Goal: Task Accomplishment & Management: Manage account settings

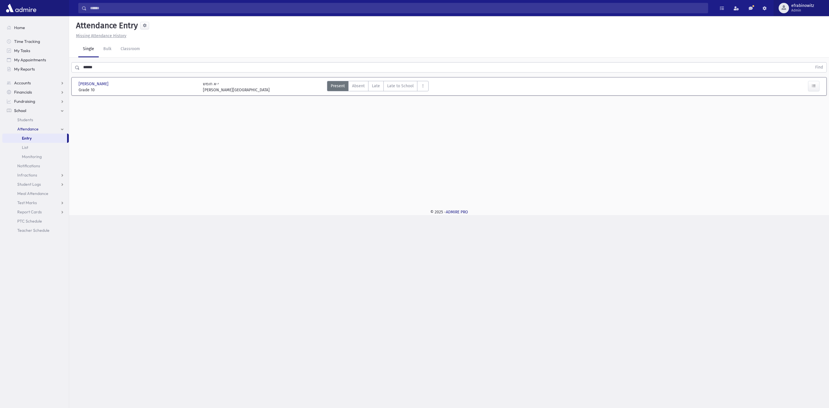
click at [805, 5] on span "efrabinowitz" at bounding box center [802, 5] width 23 height 5
drag, startPoint x: 794, startPoint y: 82, endPoint x: 784, endPoint y: 80, distance: 10.3
click at [793, 81] on link "Manage Logins" at bounding box center [797, 84] width 46 height 11
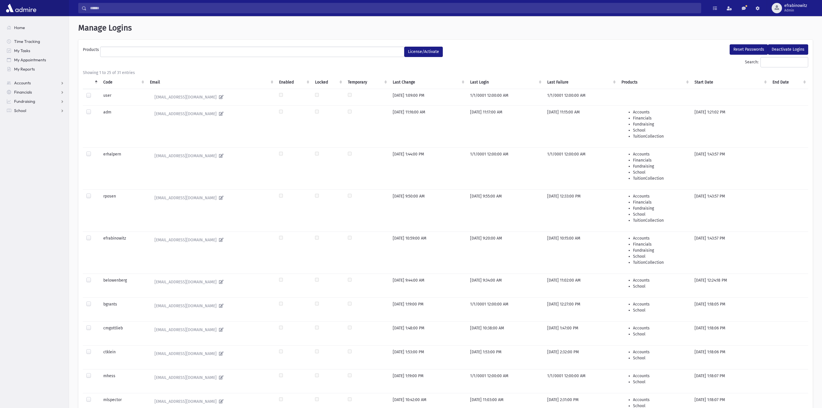
select select
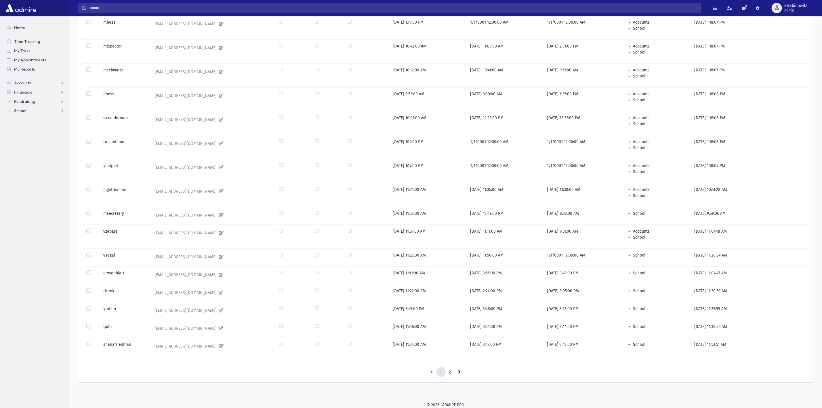
scroll to position [357, 0]
click at [451, 371] on link "2" at bounding box center [449, 372] width 9 height 10
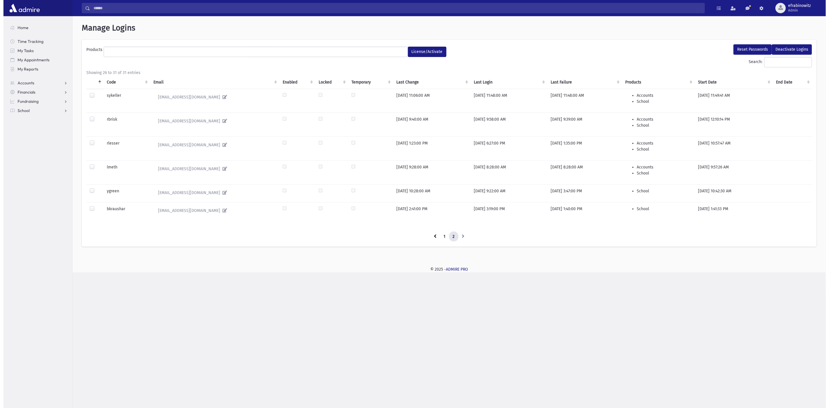
scroll to position [0, 0]
click at [117, 211] on td "bkraushar" at bounding box center [123, 211] width 47 height 18
click at [89, 212] on div at bounding box center [89, 209] width 7 height 7
click at [93, 206] on label at bounding box center [93, 206] width 0 height 0
click at [755, 46] on button "Reset Passwords" at bounding box center [755, 49] width 38 height 10
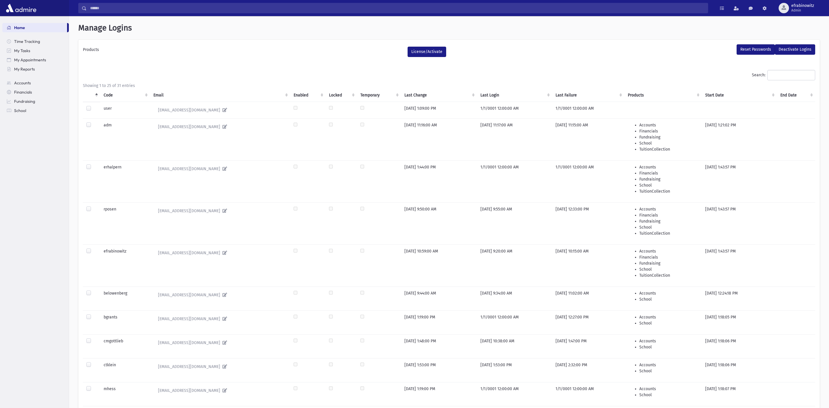
select select
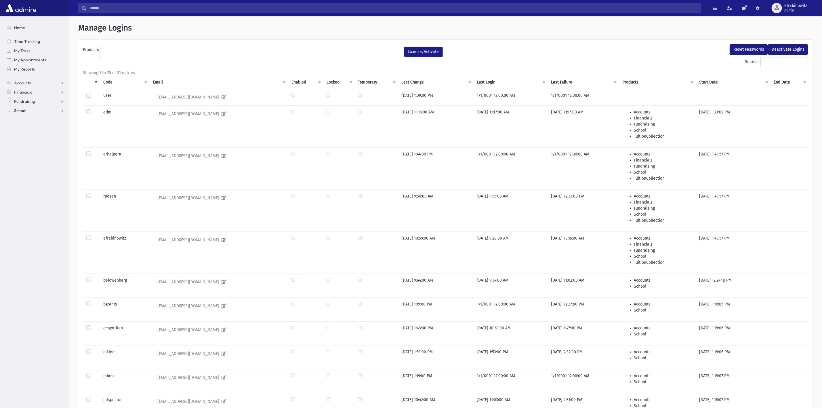
click at [24, 108] on span "School" at bounding box center [20, 110] width 12 height 5
click at [35, 128] on span "Attendance" at bounding box center [27, 128] width 21 height 5
click at [33, 140] on link "Entry" at bounding box center [35, 138] width 66 height 9
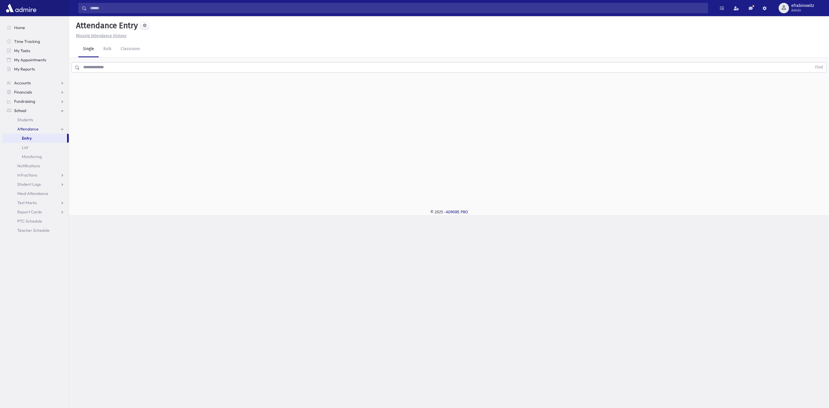
click at [135, 67] on input "text" at bounding box center [446, 67] width 732 height 10
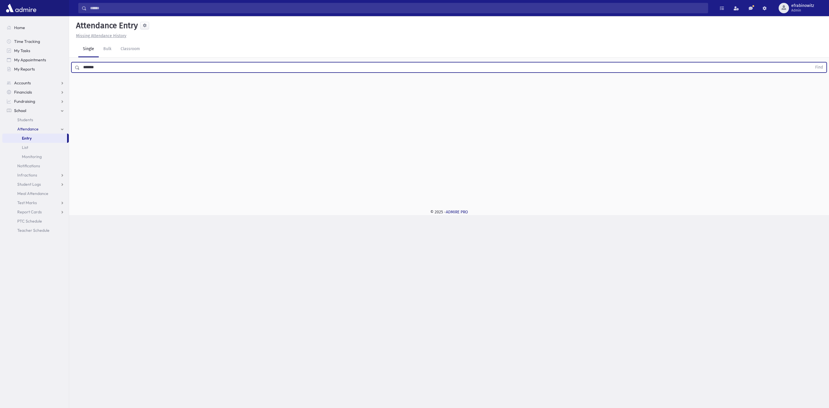
type input "*******"
click at [811, 62] on button "Find" at bounding box center [818, 67] width 15 height 10
